Goal: Task Accomplishment & Management: Use online tool/utility

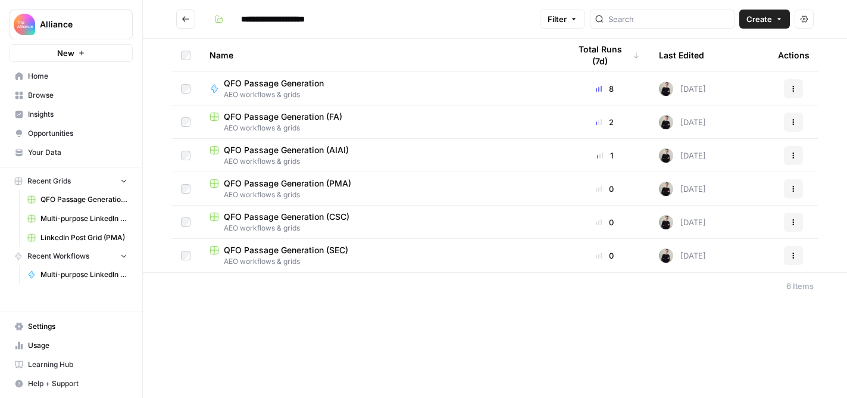
click at [277, 214] on span "QFO Passage Generation (CSC)" at bounding box center [287, 217] width 126 height 12
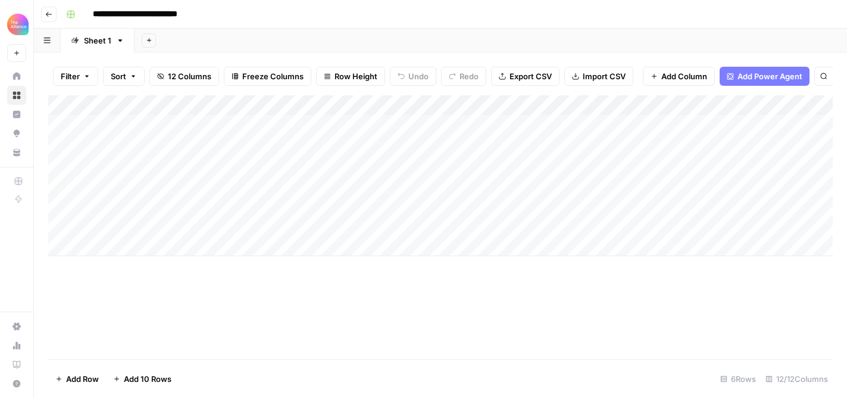
click at [146, 225] on div "Add Column" at bounding box center [440, 175] width 785 height 161
click at [185, 224] on div "Add Column" at bounding box center [440, 175] width 785 height 161
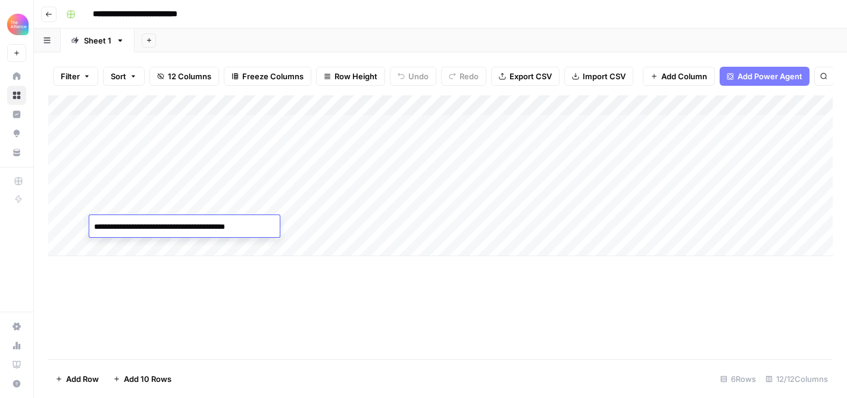
click at [201, 296] on div "Add Column" at bounding box center [440, 227] width 785 height 264
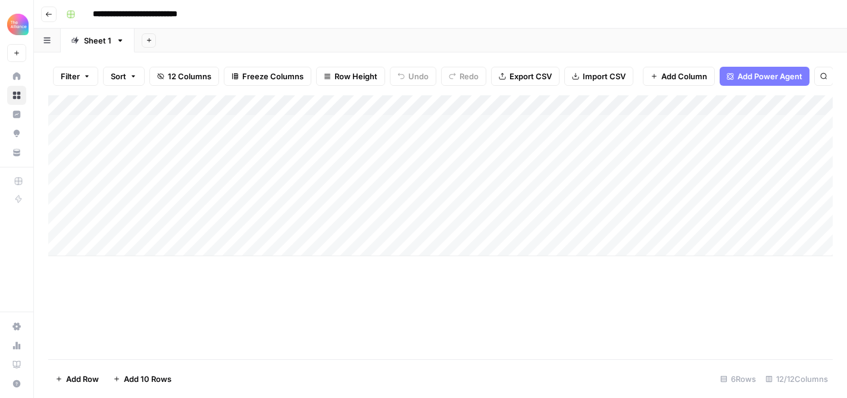
click at [156, 227] on div "Add Column" at bounding box center [440, 175] width 785 height 161
click at [119, 345] on div "Add Column" at bounding box center [440, 227] width 785 height 264
click at [116, 251] on div "Add Column" at bounding box center [440, 175] width 785 height 161
click at [116, 244] on div "Add Column" at bounding box center [440, 185] width 785 height 181
click at [119, 245] on div "Add Column" at bounding box center [440, 185] width 785 height 181
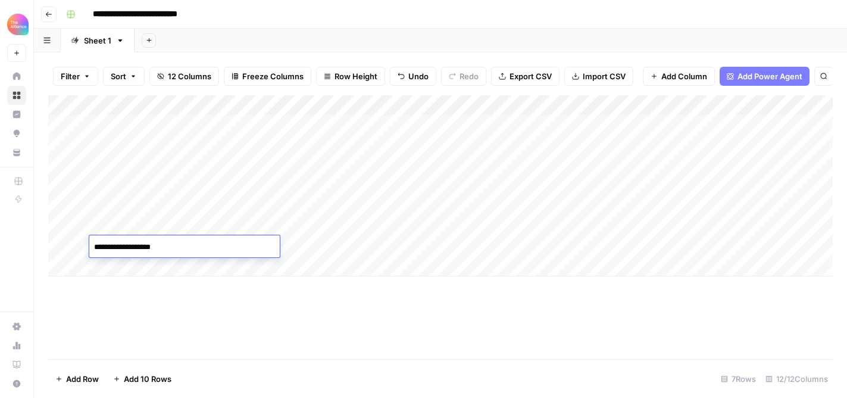
paste textarea
type textarea "**********"
click at [156, 164] on div "Add Column" at bounding box center [440, 185] width 785 height 181
click at [158, 164] on div "Add Column" at bounding box center [440, 185] width 785 height 181
click at [138, 261] on div "Add Column" at bounding box center [440, 185] width 785 height 181
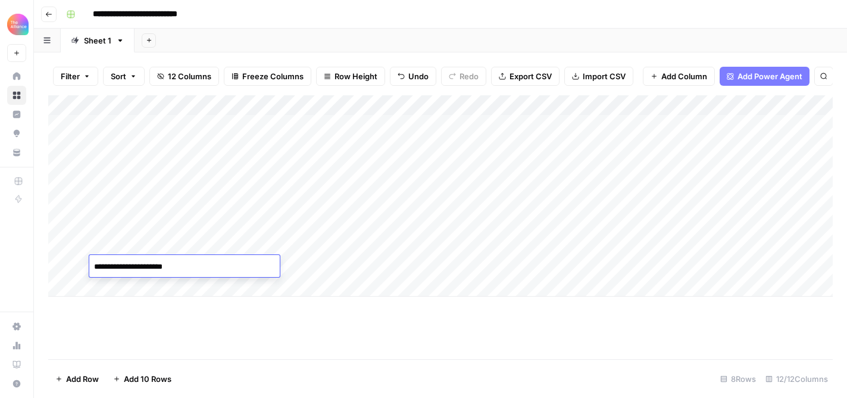
type textarea "**********"
click at [127, 286] on div "Add Column" at bounding box center [440, 195] width 785 height 201
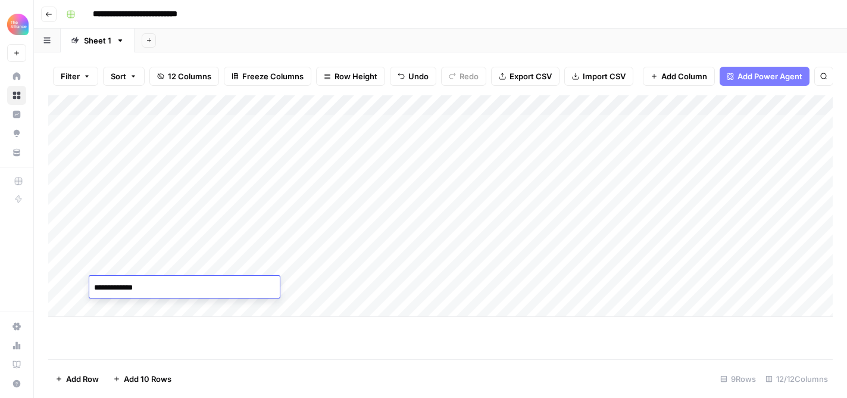
type textarea "**********"
click at [122, 309] on div "Add Column" at bounding box center [440, 206] width 785 height 222
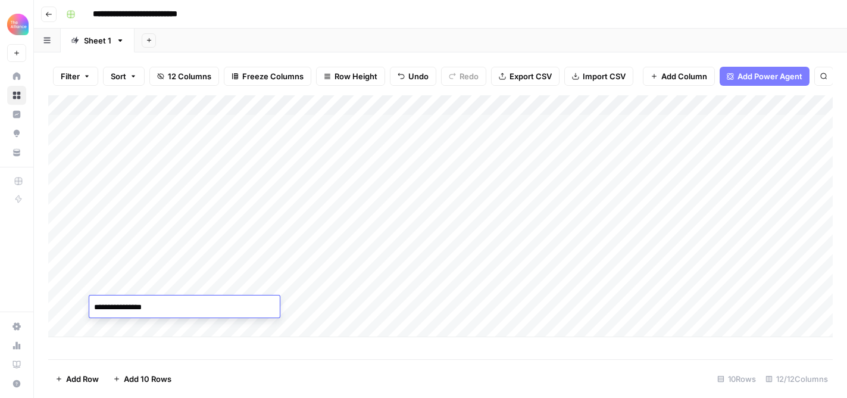
click at [100, 309] on textarea "**********" at bounding box center [184, 307] width 191 height 17
type textarea "**********"
click at [164, 342] on div "Add Column" at bounding box center [440, 227] width 785 height 264
click at [244, 265] on div "Add Column" at bounding box center [440, 216] width 785 height 242
click at [249, 245] on div "Add Column" at bounding box center [440, 216] width 785 height 242
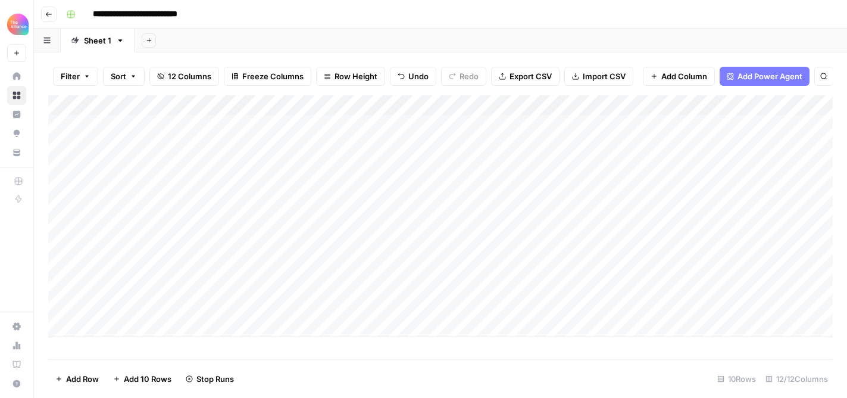
click at [250, 284] on div "Add Column" at bounding box center [440, 216] width 785 height 242
click at [247, 304] on div "Add Column" at bounding box center [440, 216] width 785 height 242
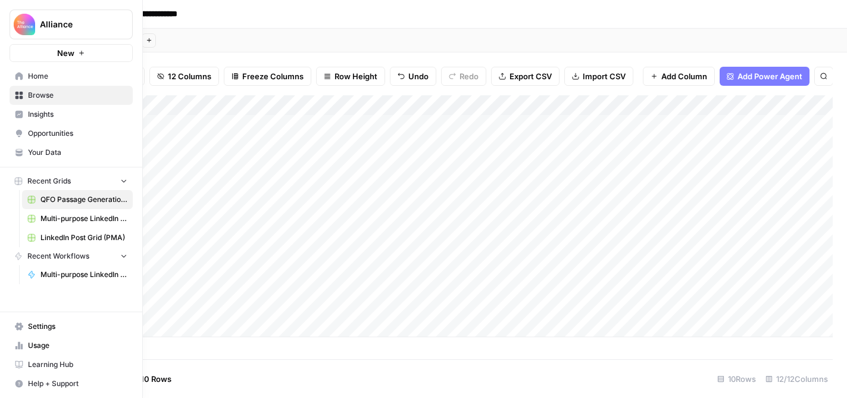
click at [29, 343] on span "Usage" at bounding box center [77, 345] width 99 height 11
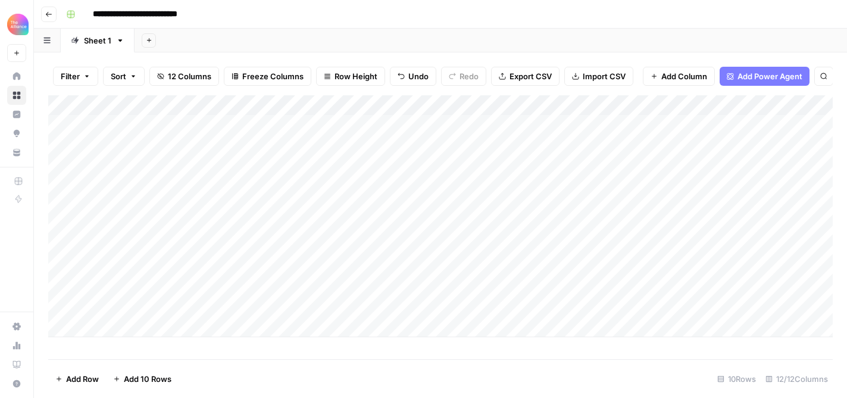
click at [119, 327] on div "Add Column" at bounding box center [440, 216] width 785 height 242
type textarea "**********"
click at [250, 326] on div "Add Column" at bounding box center [440, 226] width 785 height 262
click at [151, 327] on div "Add Column" at bounding box center [440, 226] width 785 height 262
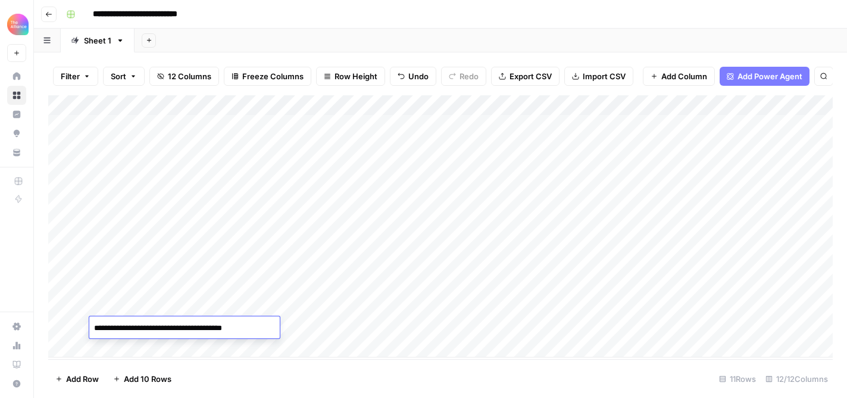
click at [225, 373] on footer "Add Row Add 10 Rows 11 Rows 12/12 Columns" at bounding box center [440, 378] width 785 height 39
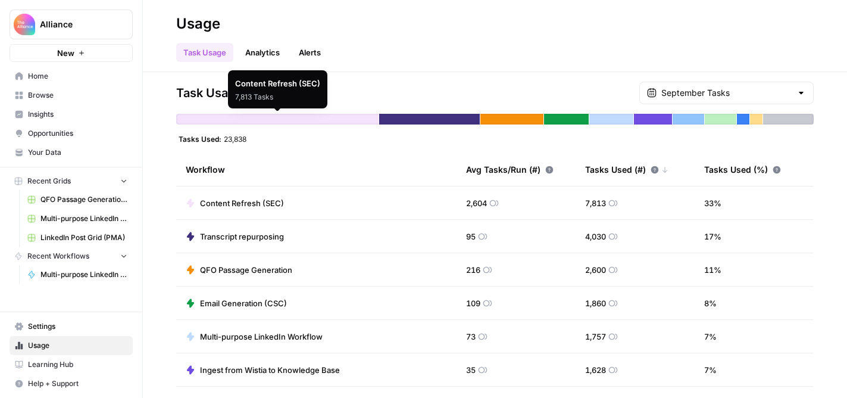
scroll to position [232, 0]
